Goal: Task Accomplishment & Management: Use online tool/utility

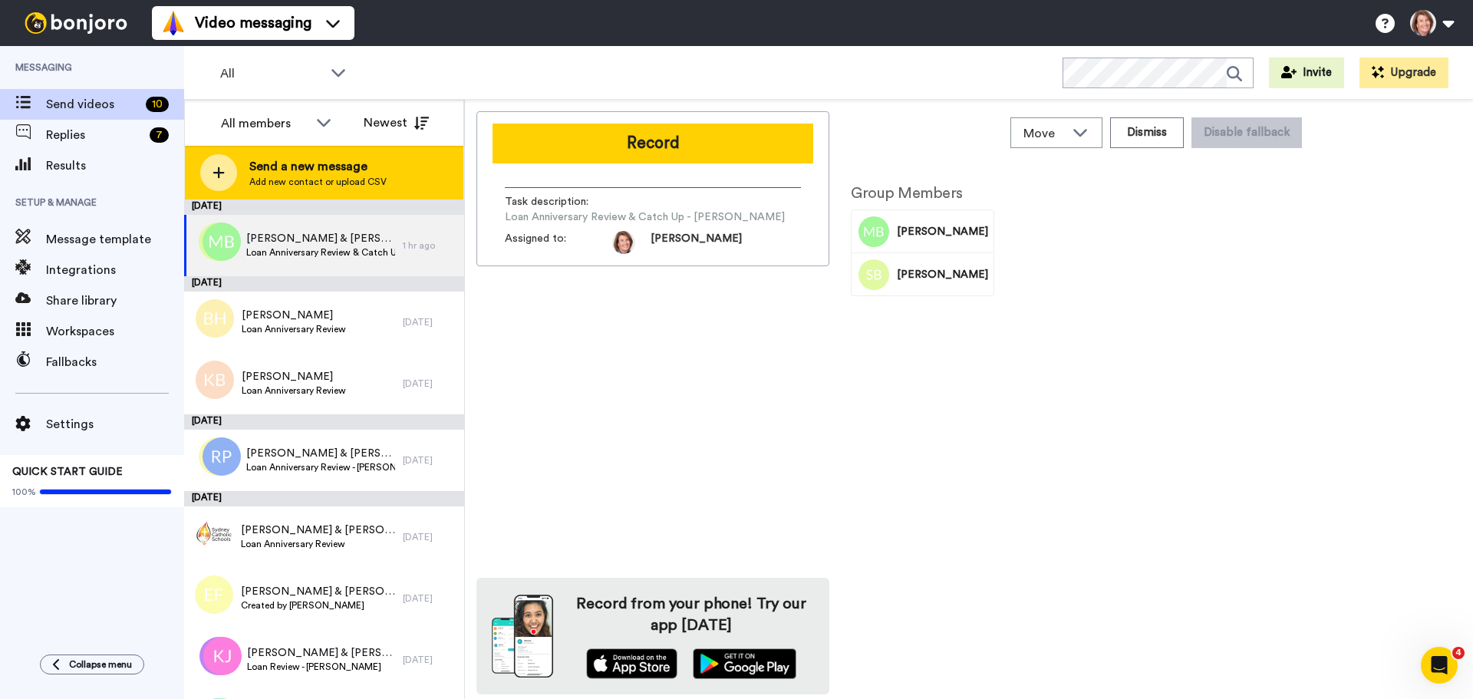
drag, startPoint x: 0, startPoint y: 0, endPoint x: 294, endPoint y: 173, distance: 340.9
click at [294, 173] on span "Send a new message" at bounding box center [317, 166] width 137 height 18
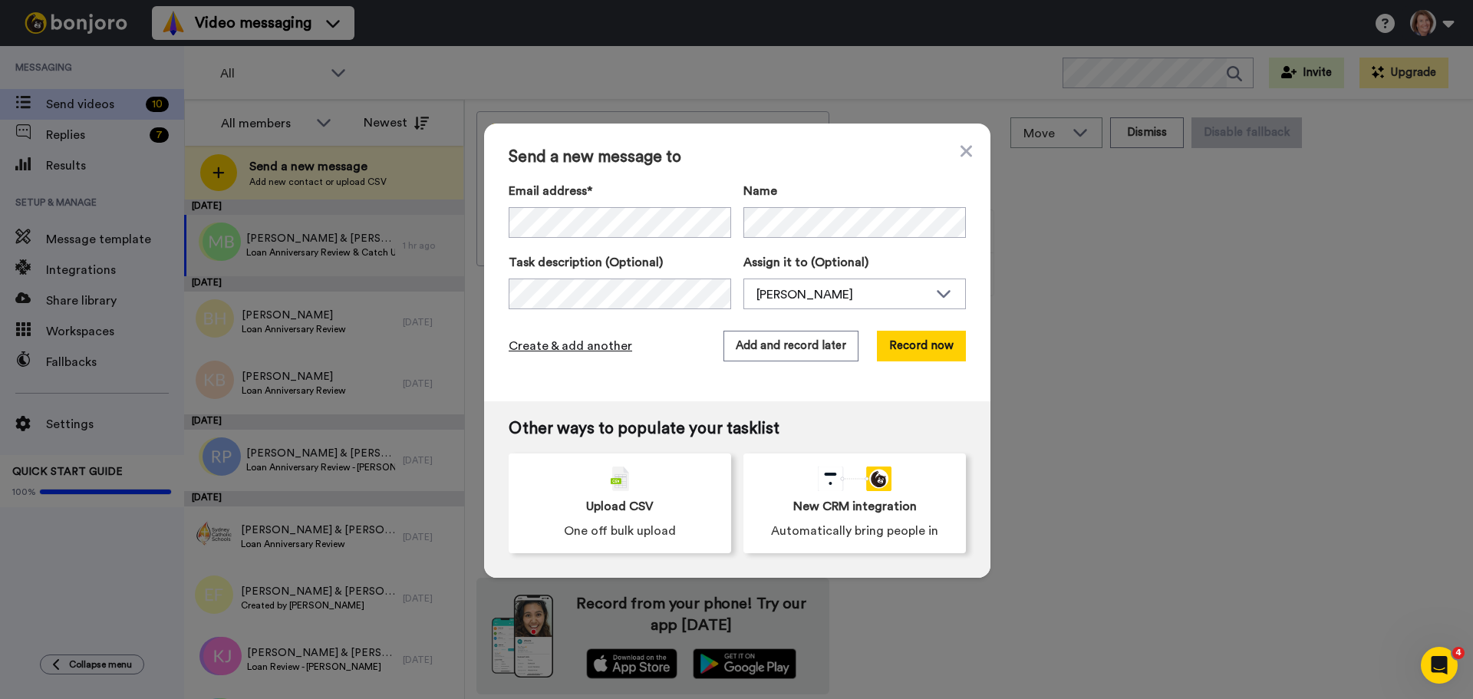
click at [602, 348] on span "Create & add another" at bounding box center [571, 346] width 124 height 18
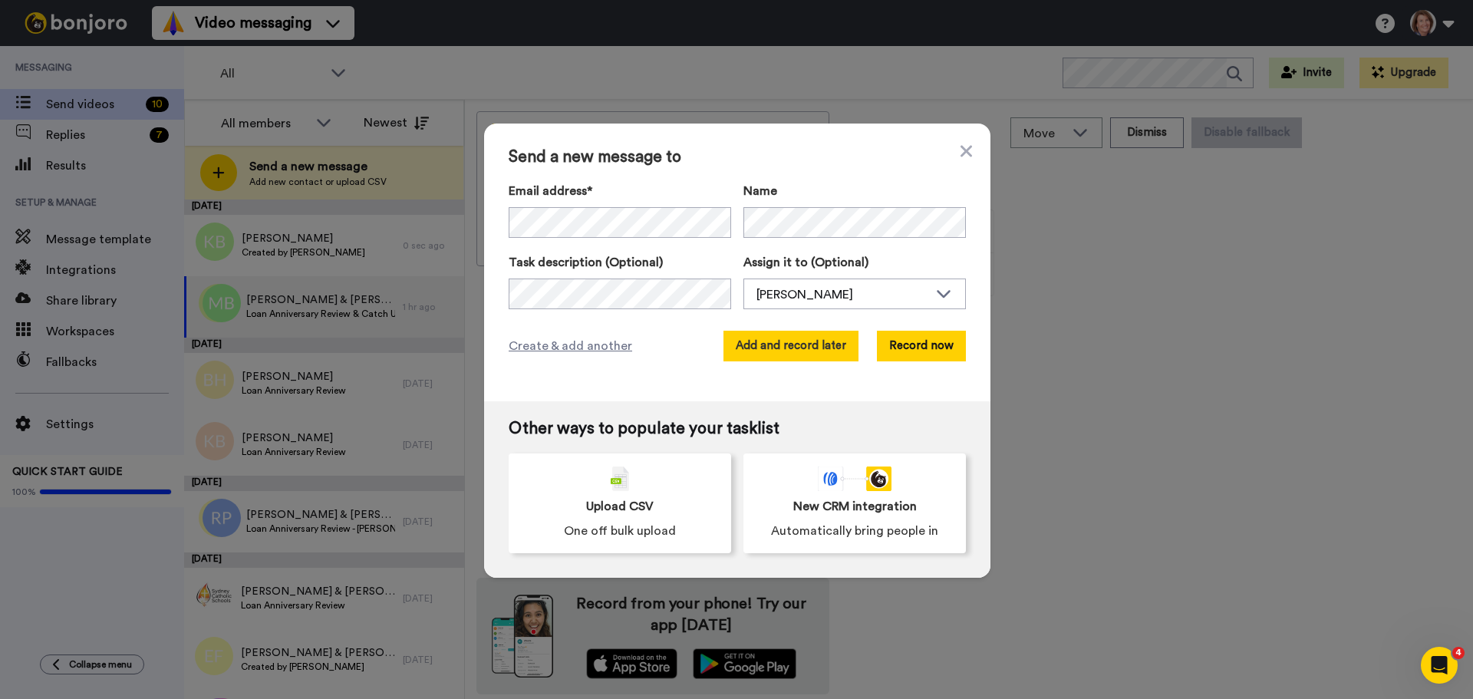
click at [815, 351] on button "Add and record later" at bounding box center [791, 346] width 135 height 31
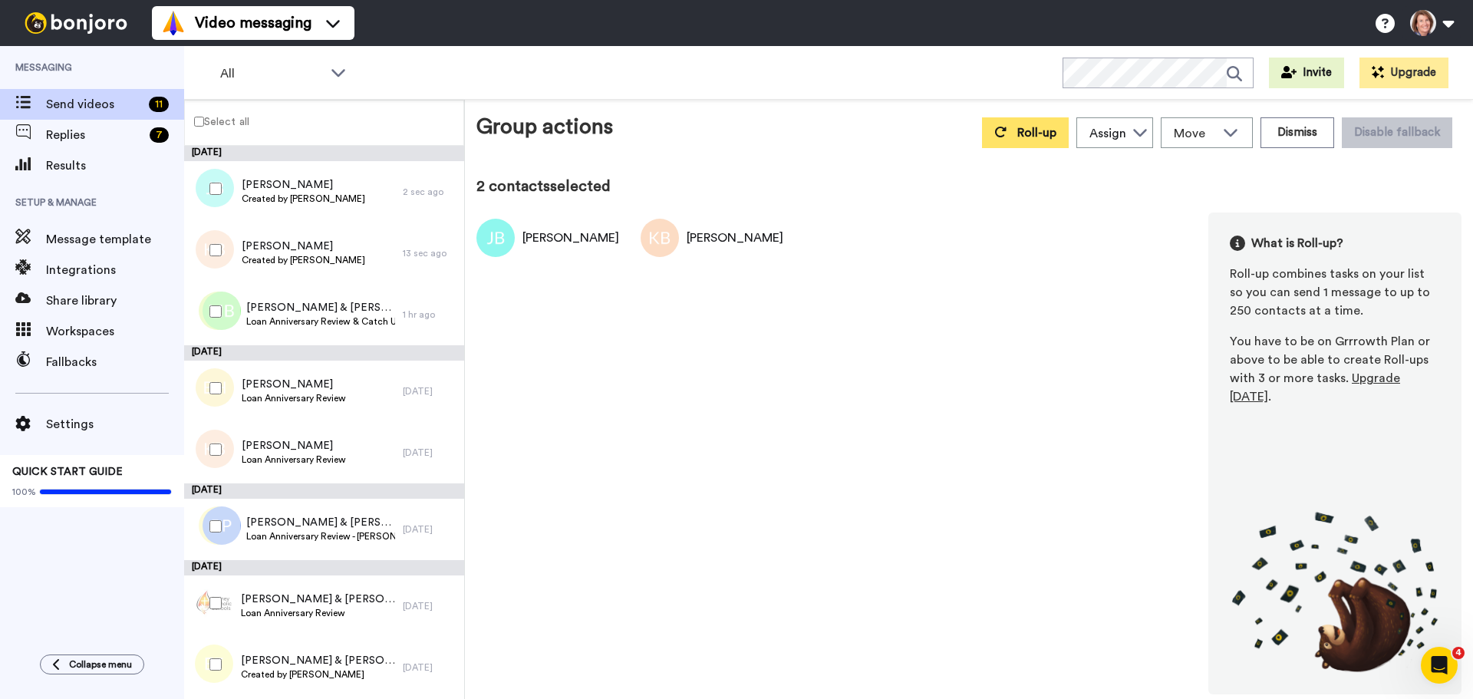
click at [1041, 140] on button "Roll-up" at bounding box center [1025, 132] width 87 height 31
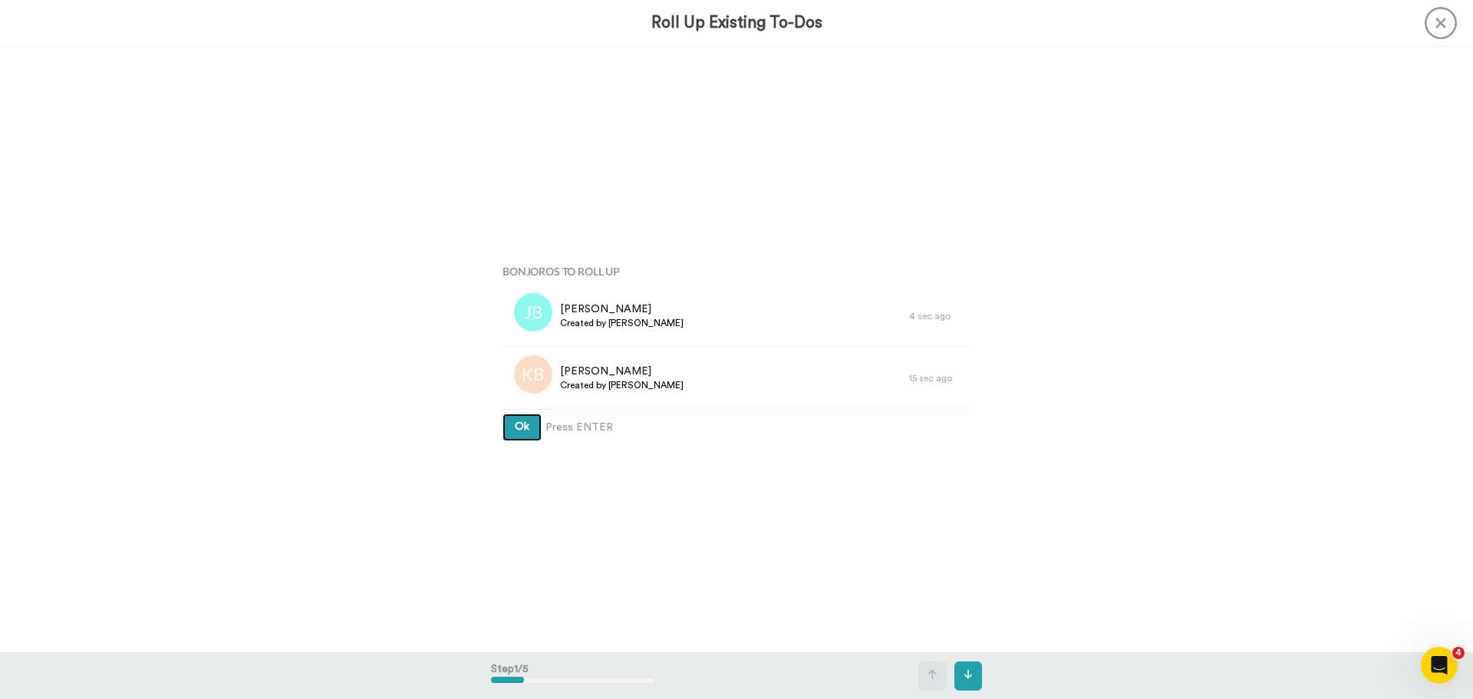
click at [529, 424] on button "Ok" at bounding box center [522, 428] width 39 height 28
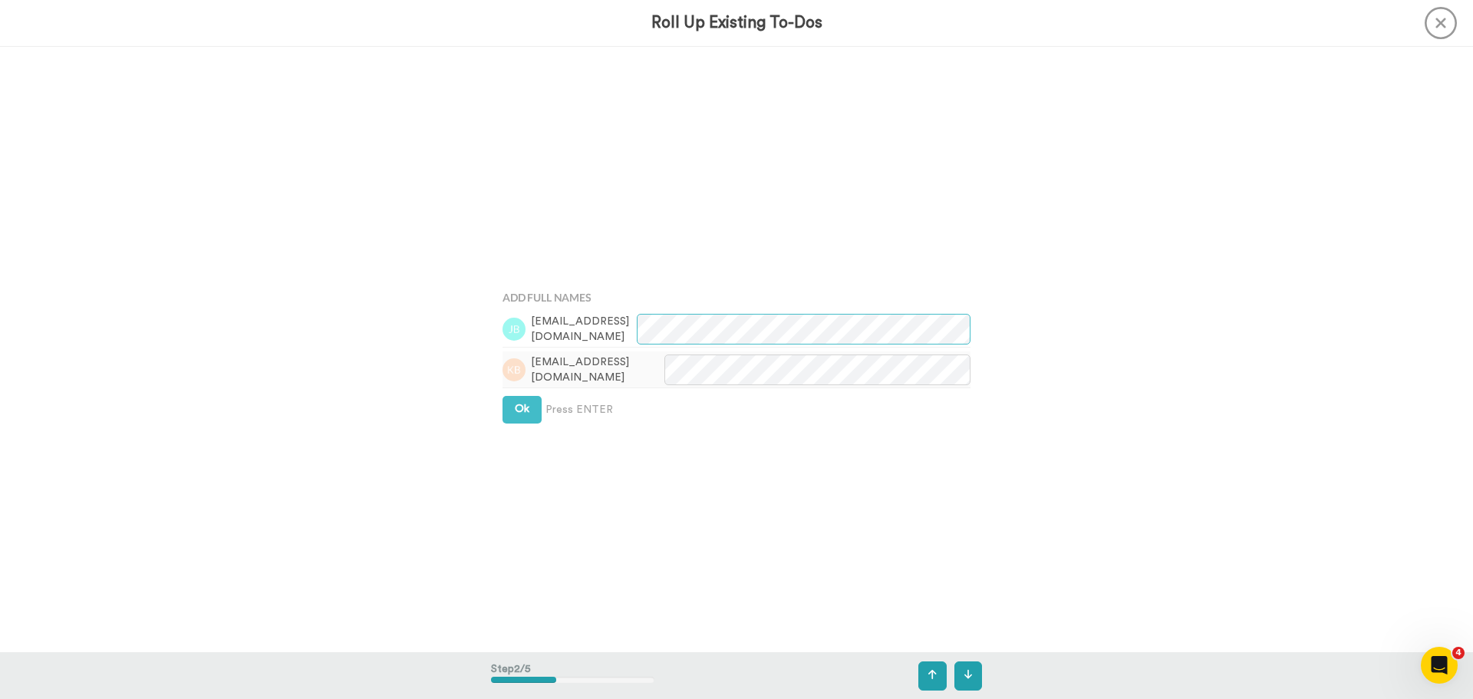
scroll to position [606, 0]
click at [519, 407] on span "Ok" at bounding box center [522, 404] width 15 height 11
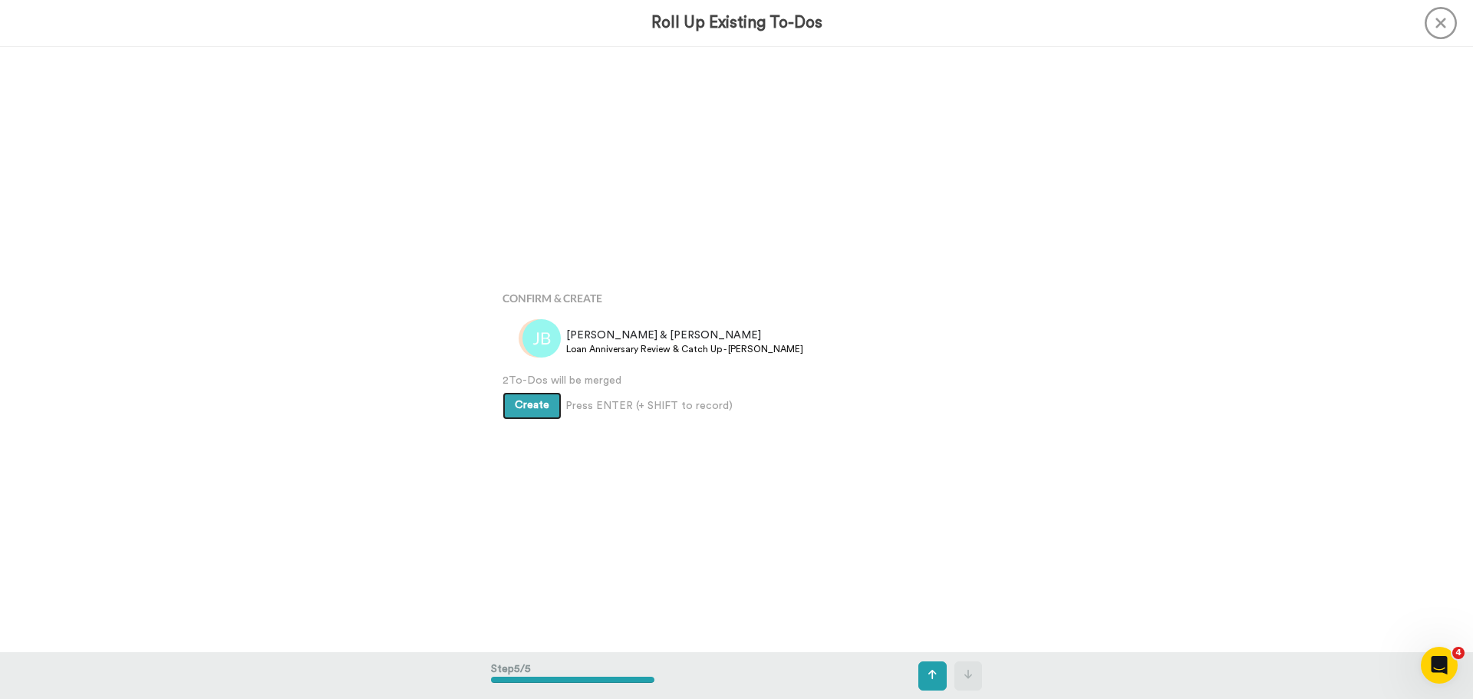
scroll to position [2423, 0]
